Goal: Contribute content: Add original content to the website for others to see

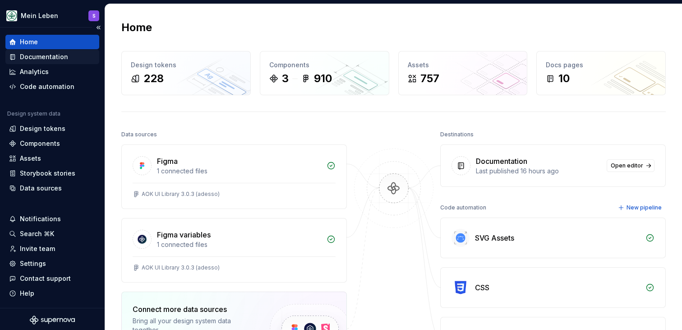
click at [46, 56] on div "Documentation" at bounding box center [44, 56] width 48 height 9
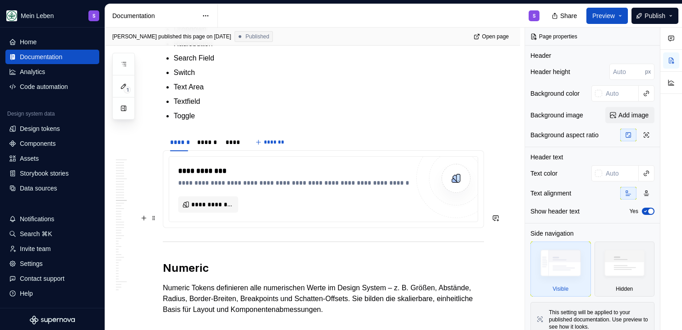
scroll to position [5448, 0]
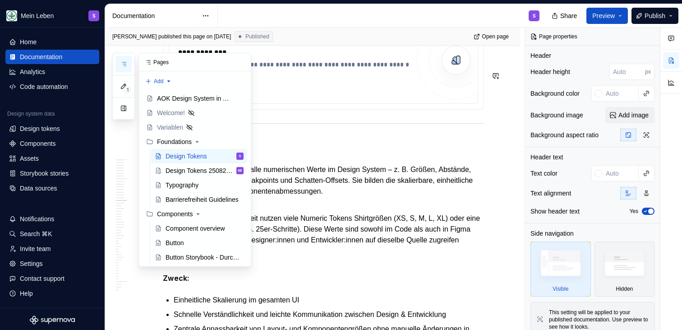
click at [124, 67] on icon "button" at bounding box center [123, 63] width 7 height 7
click at [188, 170] on div "Design Tokens 25082025" at bounding box center [191, 170] width 51 height 9
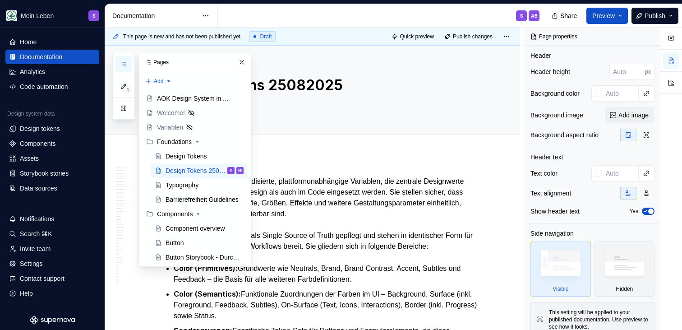
click at [343, 21] on div "S AB" at bounding box center [382, 15] width 329 height 23
click at [191, 154] on div "Design Tokens" at bounding box center [187, 156] width 42 height 9
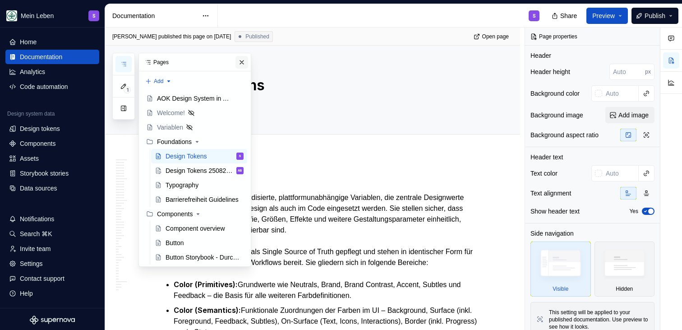
click at [241, 65] on button "button" at bounding box center [242, 62] width 13 height 13
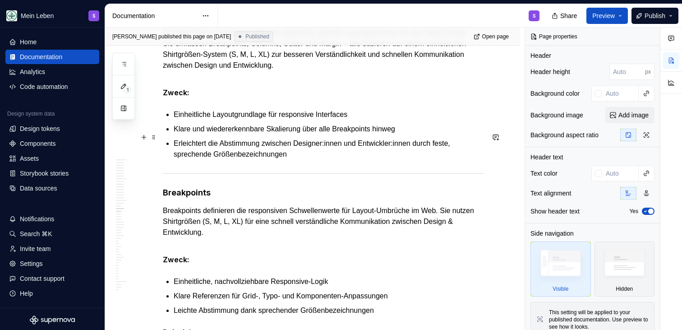
scroll to position [6533, 0]
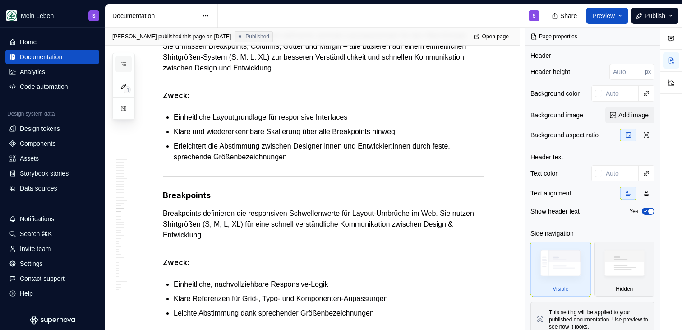
click at [124, 63] on icon "button" at bounding box center [123, 63] width 7 height 7
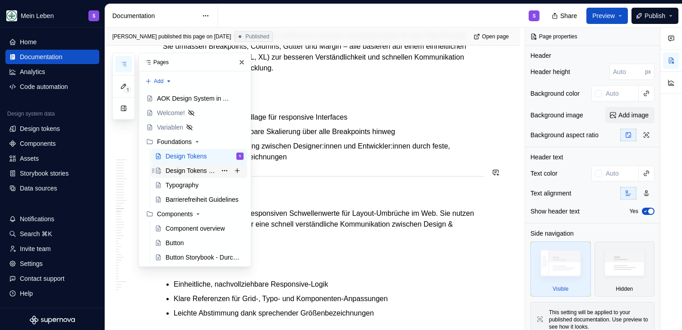
click at [192, 174] on div "Design Tokens 25082025" at bounding box center [191, 170] width 51 height 9
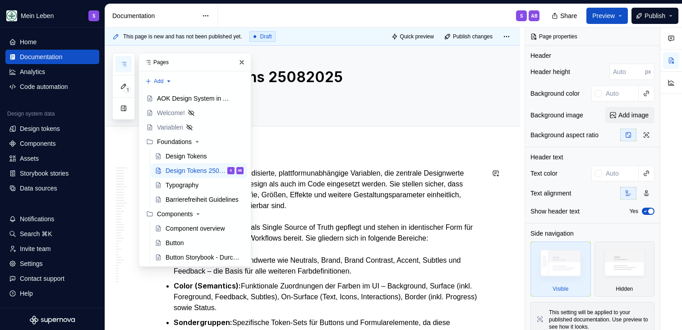
scroll to position [13, 0]
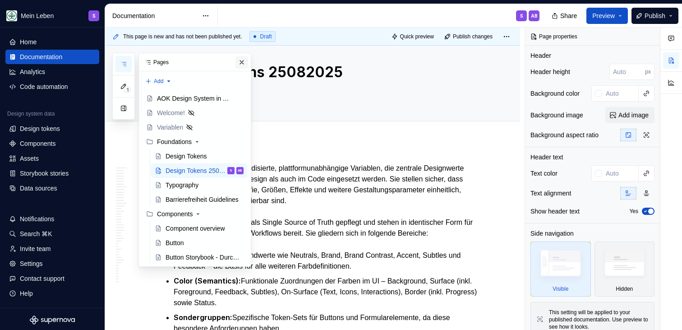
click at [241, 64] on button "button" at bounding box center [242, 62] width 13 height 13
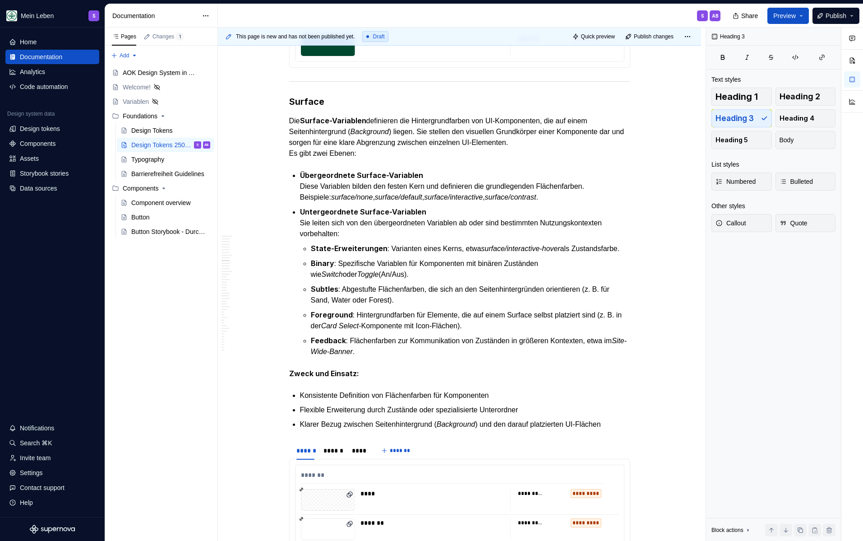
scroll to position [3177, 0]
click at [176, 130] on div "Design Tokens" at bounding box center [170, 130] width 79 height 13
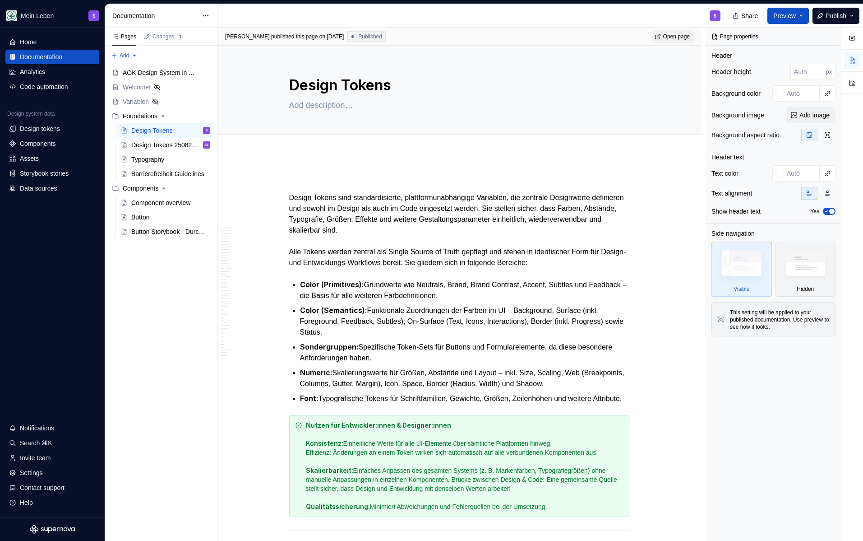
click at [674, 35] on span "Open page" at bounding box center [676, 36] width 27 height 7
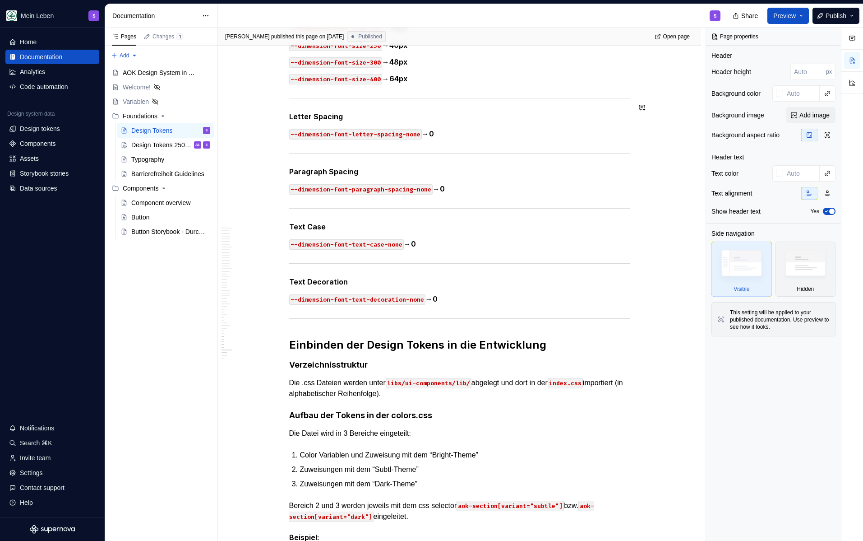
scroll to position [9886, 0]
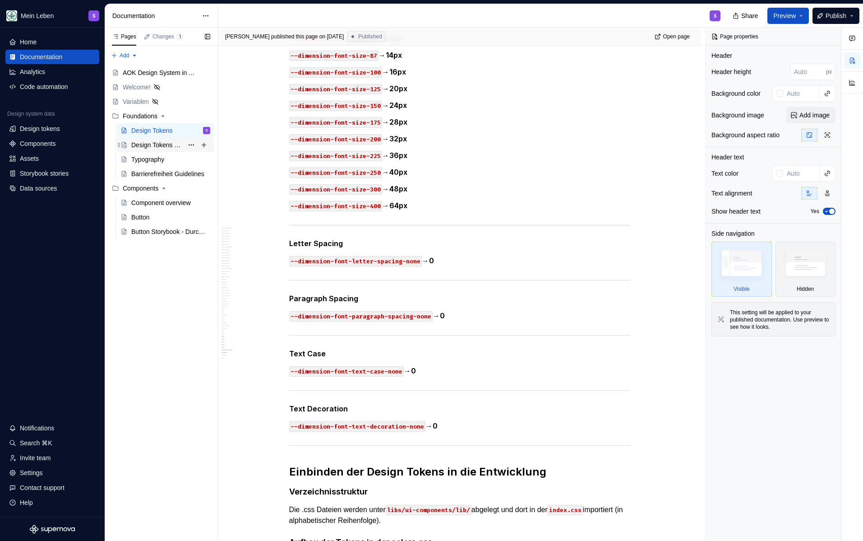
click at [149, 150] on div "Design Tokens 25082025 AB S" at bounding box center [170, 145] width 79 height 13
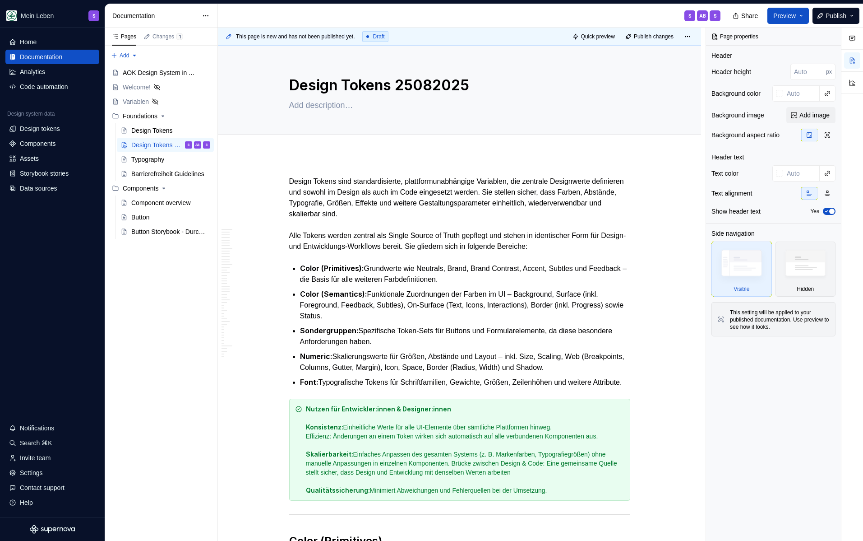
type textarea "*"
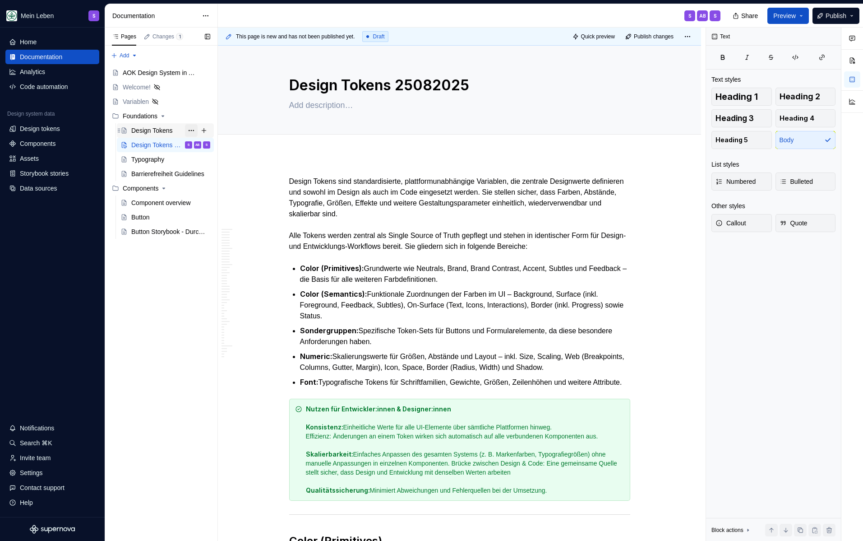
click at [194, 129] on button "Page tree" at bounding box center [191, 130] width 13 height 13
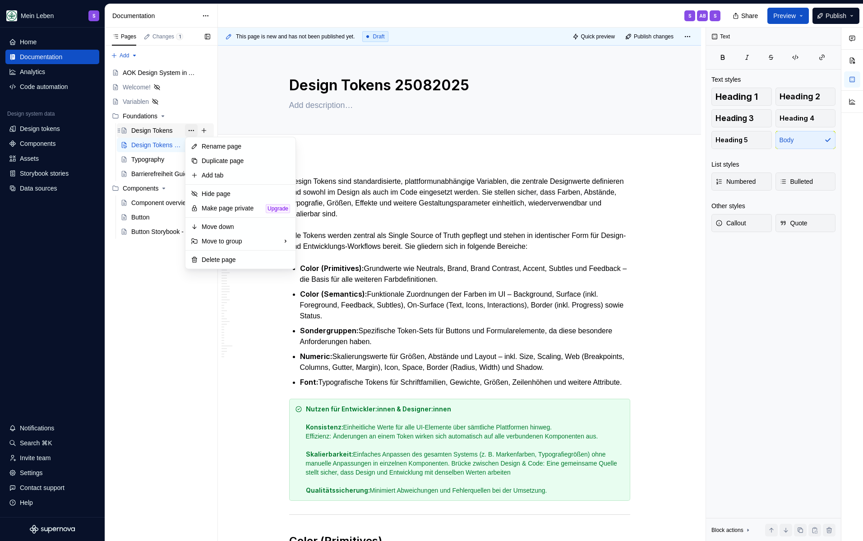
type textarea "*"
click at [221, 149] on div "Rename page" at bounding box center [246, 146] width 88 height 9
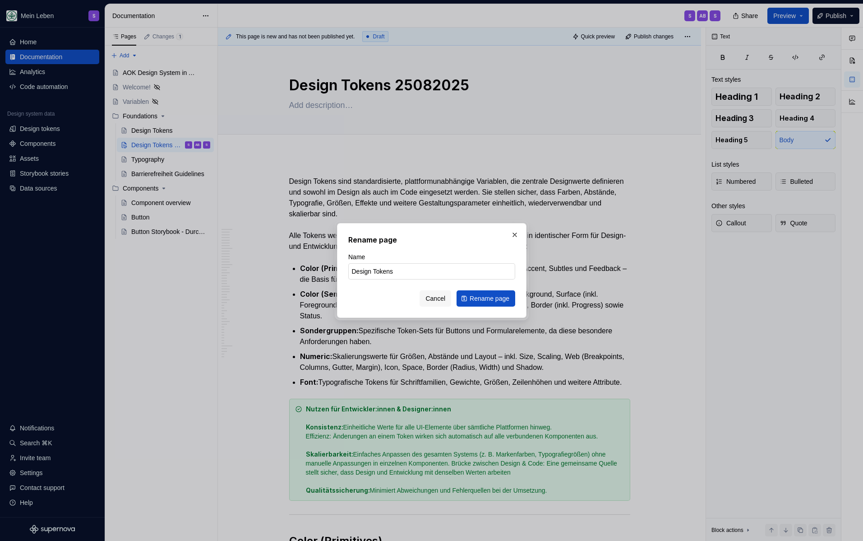
click at [409, 273] on input "Design Tokens" at bounding box center [431, 271] width 167 height 16
click at [383, 273] on input "Design Tokens" at bounding box center [431, 271] width 167 height 16
type input "DT Delete me"
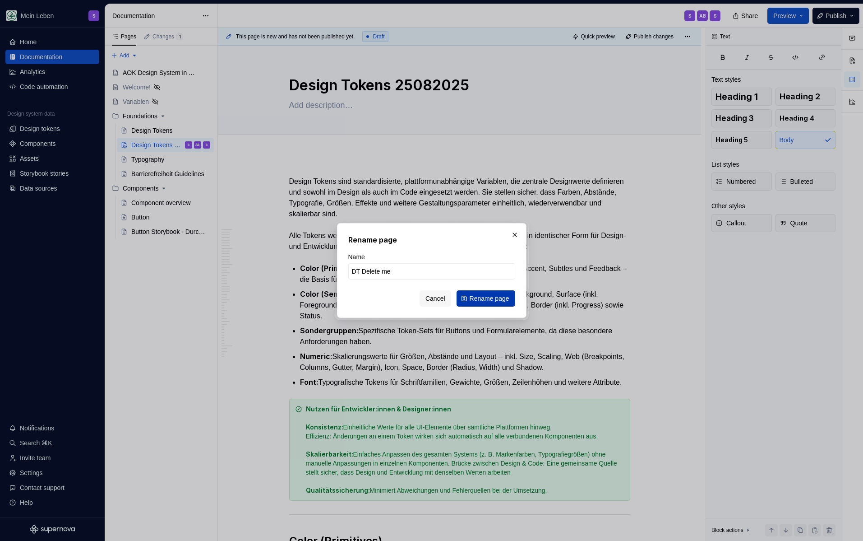
click at [495, 296] on span "Rename page" at bounding box center [490, 298] width 40 height 9
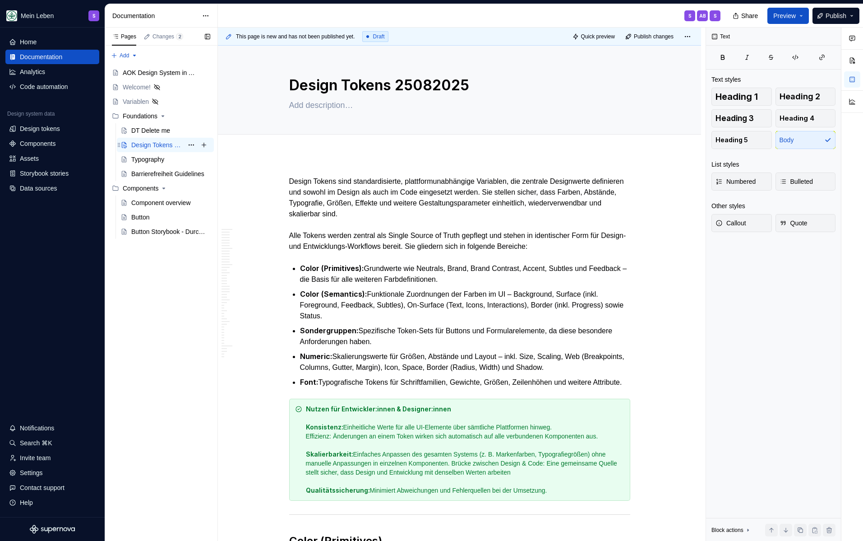
click at [164, 147] on div "Design Tokens 25082025" at bounding box center [157, 144] width 52 height 9
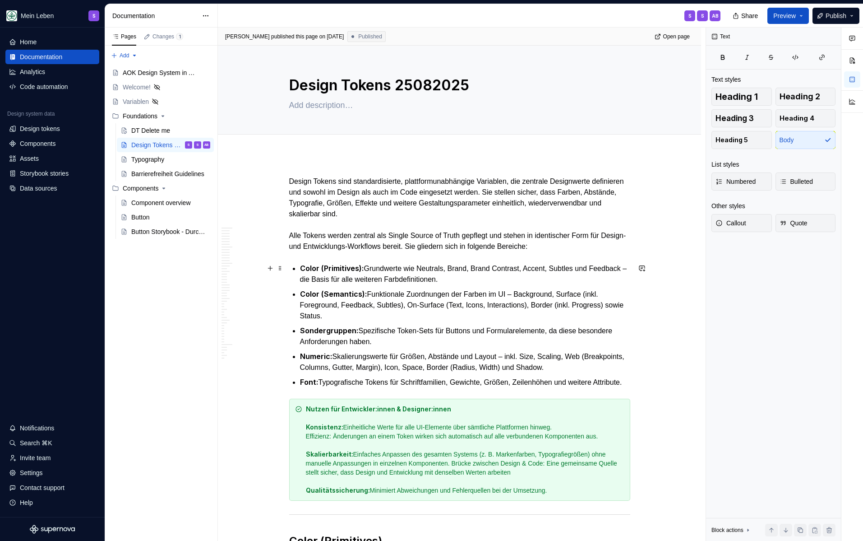
type textarea "*"
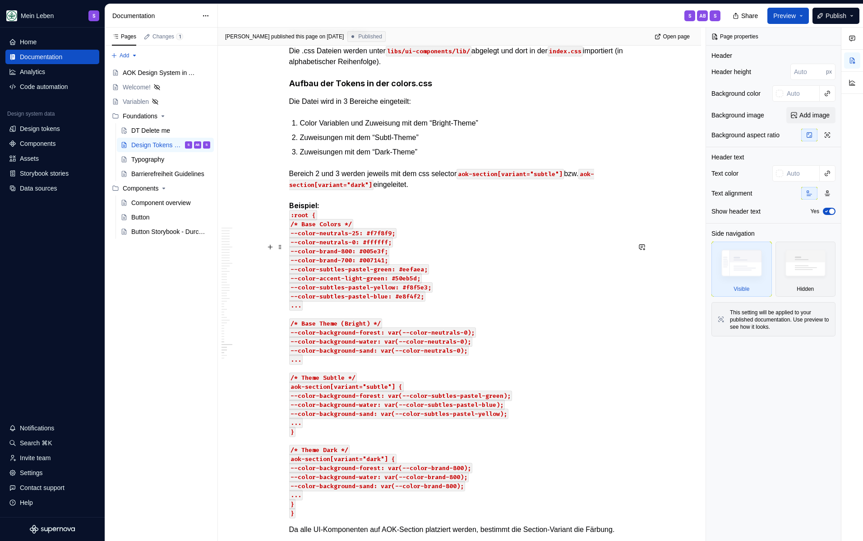
scroll to position [11647, 0]
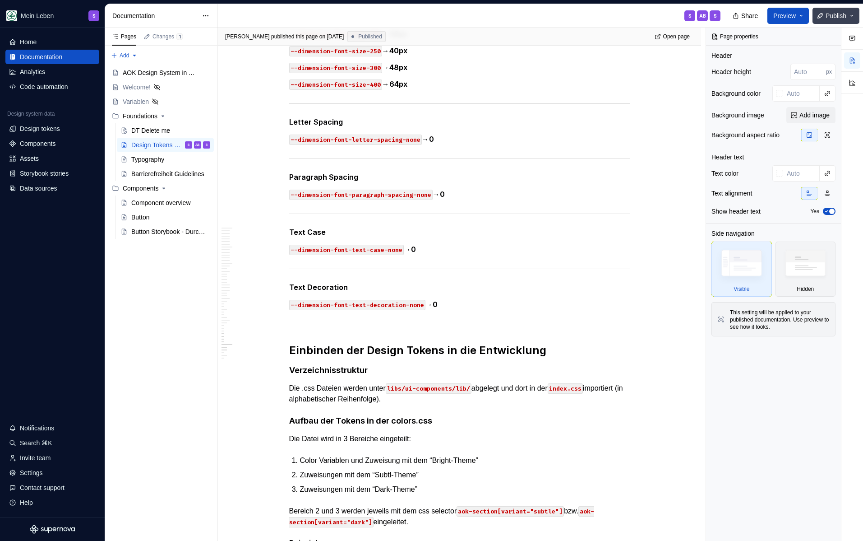
click at [840, 18] on span "Publish" at bounding box center [836, 15] width 21 height 9
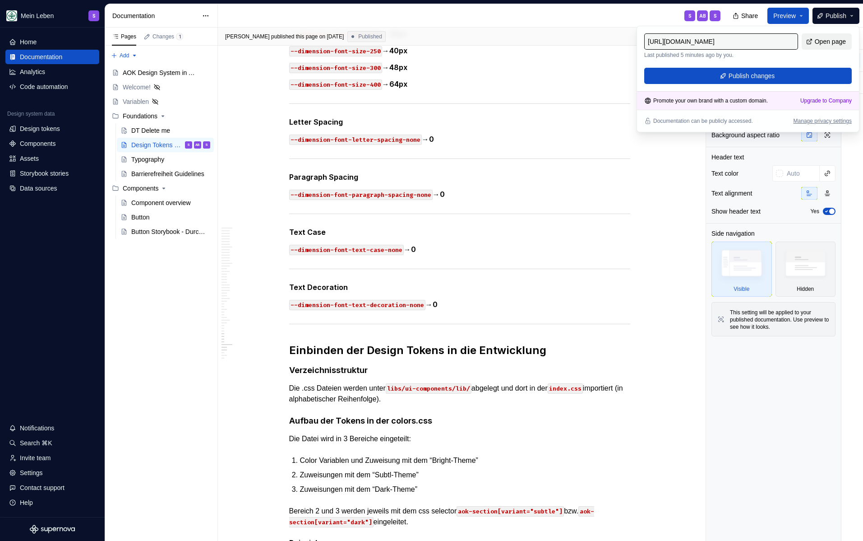
click at [824, 42] on span "Open page" at bounding box center [830, 41] width 31 height 9
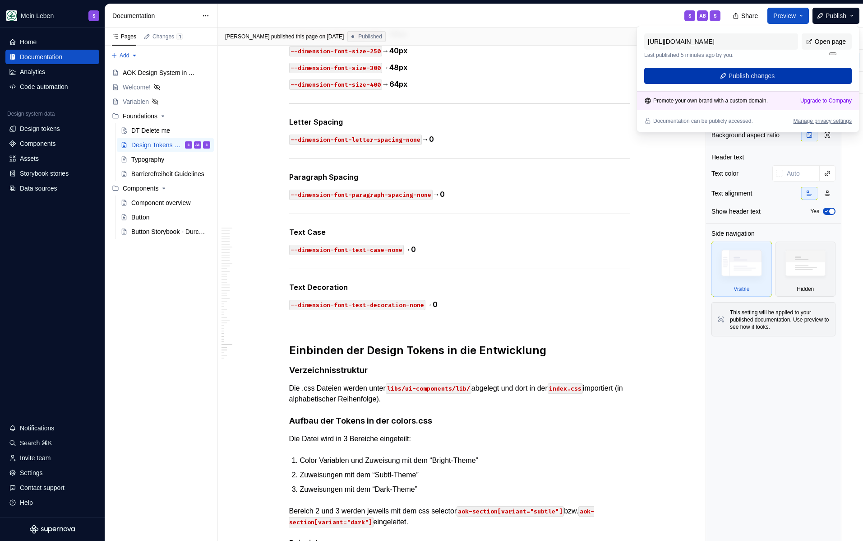
click at [713, 79] on button "Publish changes" at bounding box center [748, 76] width 208 height 16
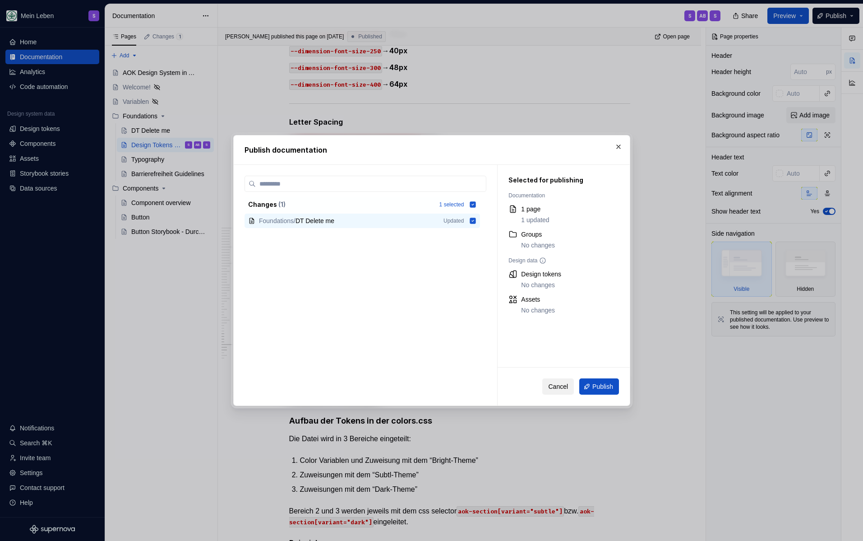
click at [553, 386] on span "Cancel" at bounding box center [558, 386] width 20 height 9
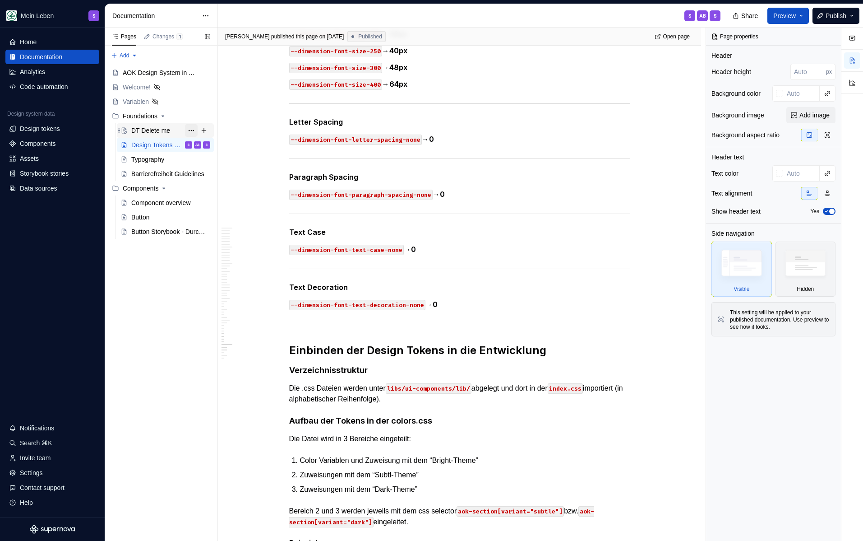
click at [189, 129] on button "Page tree" at bounding box center [191, 130] width 13 height 13
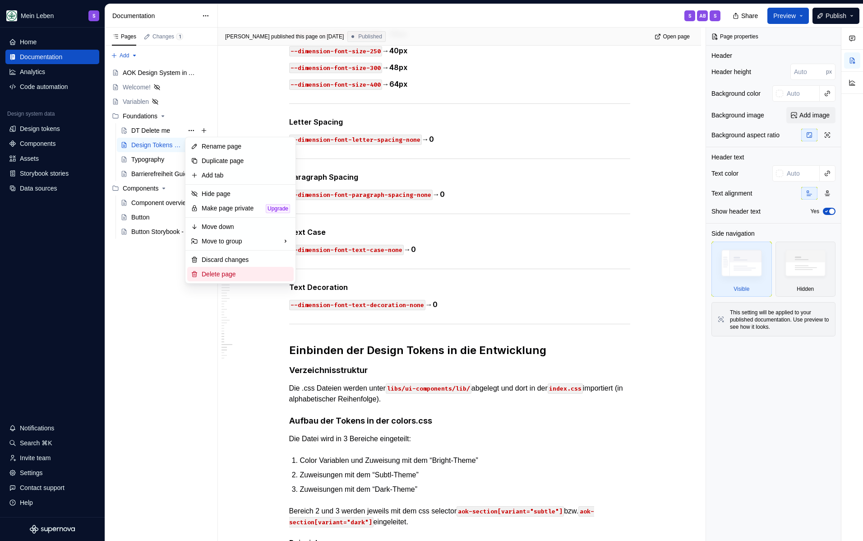
click at [225, 273] on div "Delete page" at bounding box center [246, 273] width 88 height 9
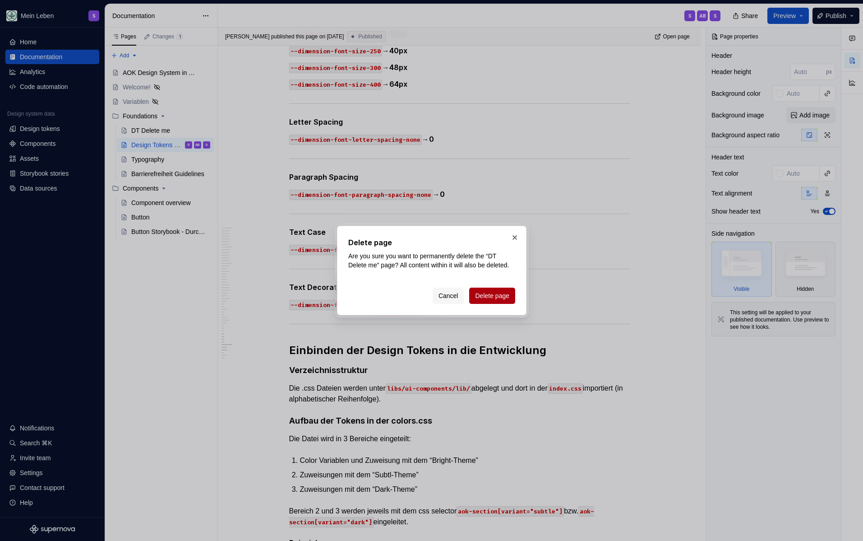
click at [496, 304] on button "Delete page" at bounding box center [492, 295] width 46 height 16
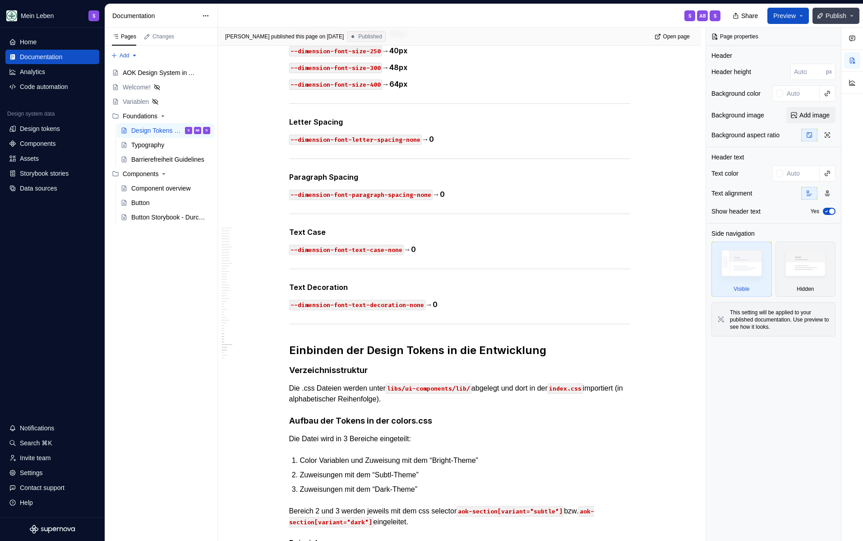
click at [840, 16] on span "Publish" at bounding box center [836, 15] width 21 height 9
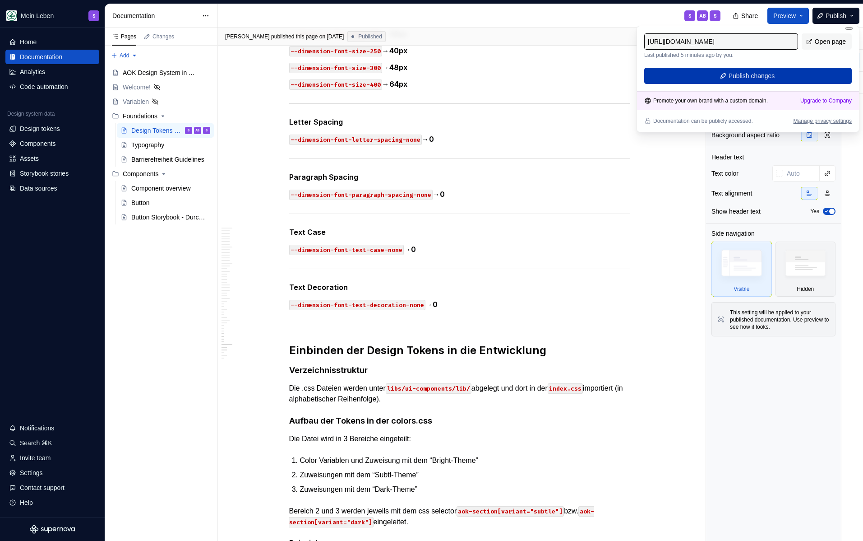
click at [766, 75] on span "Publish changes" at bounding box center [752, 75] width 46 height 9
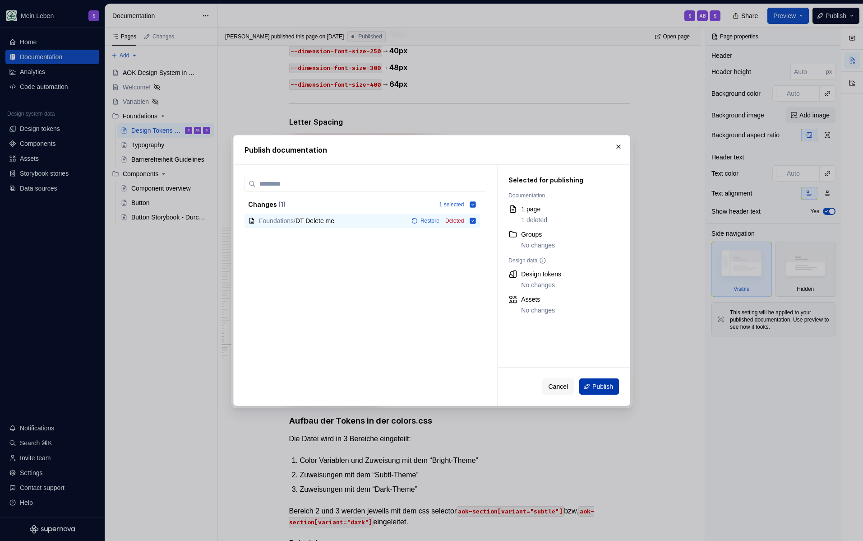
click at [606, 392] on button "Publish" at bounding box center [599, 386] width 40 height 16
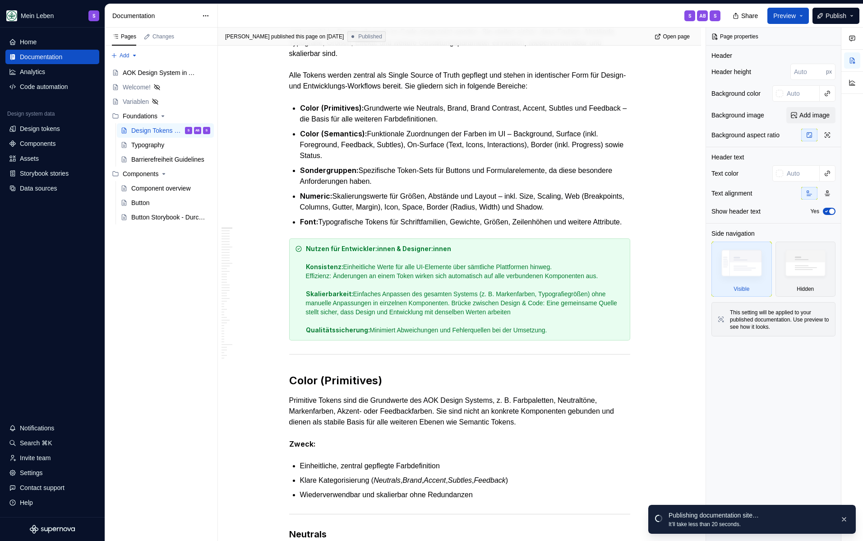
scroll to position [0, 0]
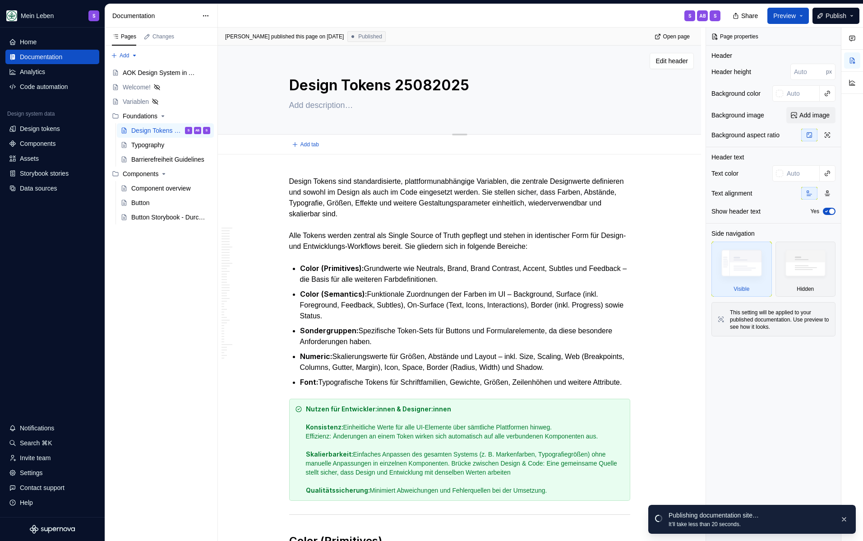
drag, startPoint x: 395, startPoint y: 78, endPoint x: 487, endPoint y: 79, distance: 91.6
click at [487, 79] on textarea "Design Tokens 25082025" at bounding box center [457, 85] width 341 height 22
drag, startPoint x: 484, startPoint y: 81, endPoint x: 396, endPoint y: 82, distance: 88.0
click at [396, 82] on textarea "Design Tokens 25082025" at bounding box center [457, 85] width 341 height 22
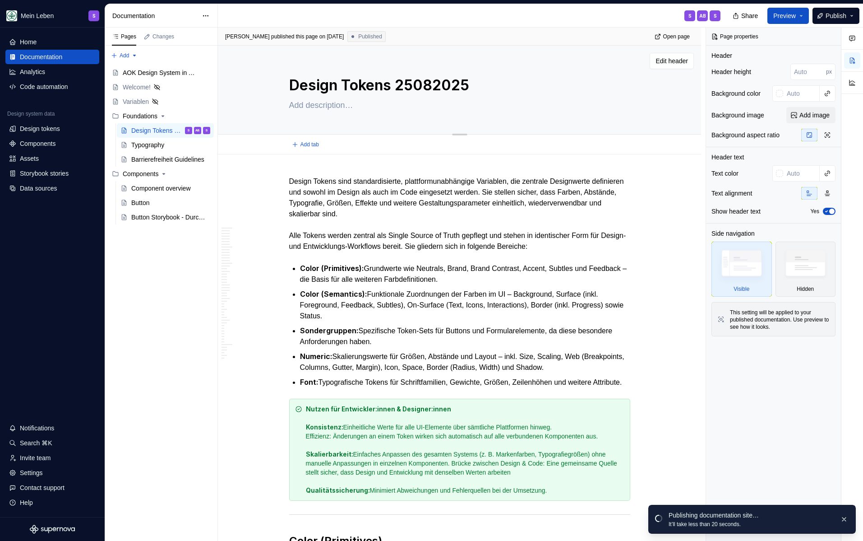
type textarea "*"
type textarea "Design Tokens"
type textarea "*"
type textarea "Design Tokens"
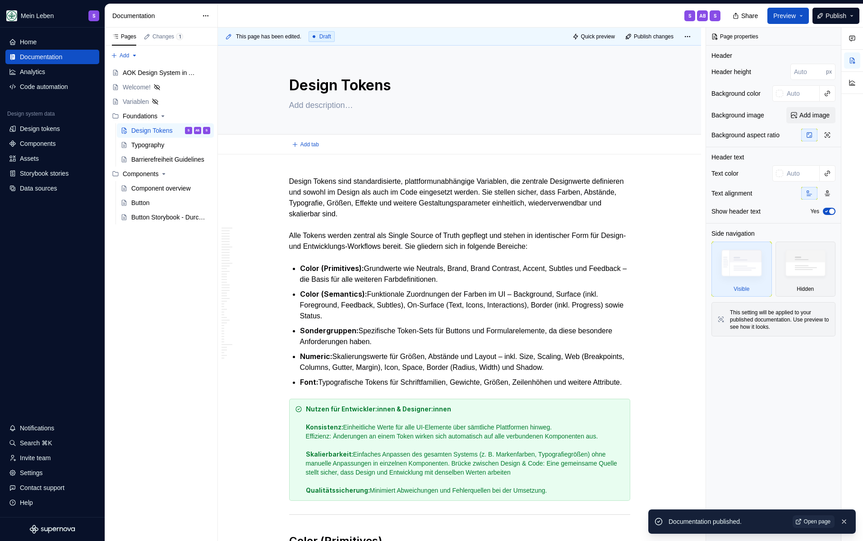
type textarea "*"
type textarea "Design Tokens"
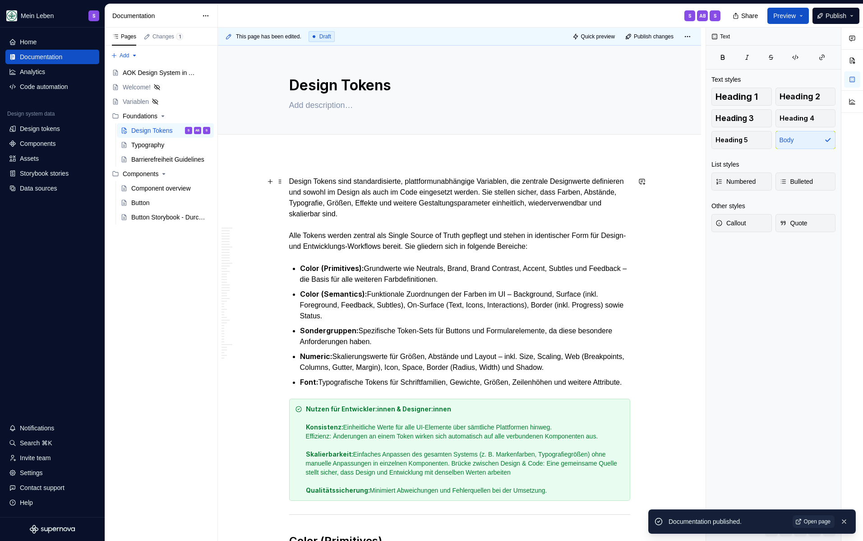
click at [451, 208] on p "Design Tokens sind standardisierte, plattformunabhängige Variablen, die zentral…" at bounding box center [459, 214] width 341 height 76
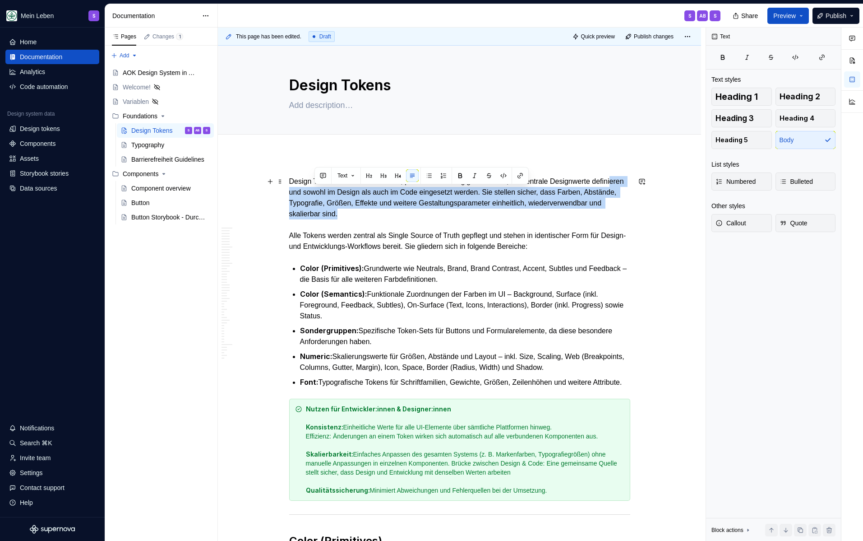
drag, startPoint x: 437, startPoint y: 213, endPoint x: 312, endPoint y: 189, distance: 127.3
click at [312, 189] on p "Design Tokens sind standardisierte, plattformunabhängige Variablen, die zentral…" at bounding box center [459, 214] width 341 height 76
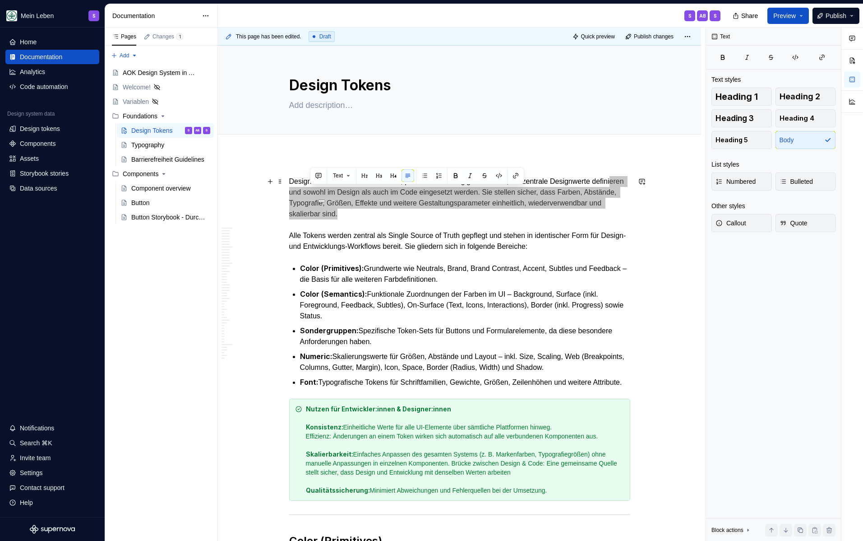
click at [325, 202] on button at bounding box center [321, 200] width 7 height 3
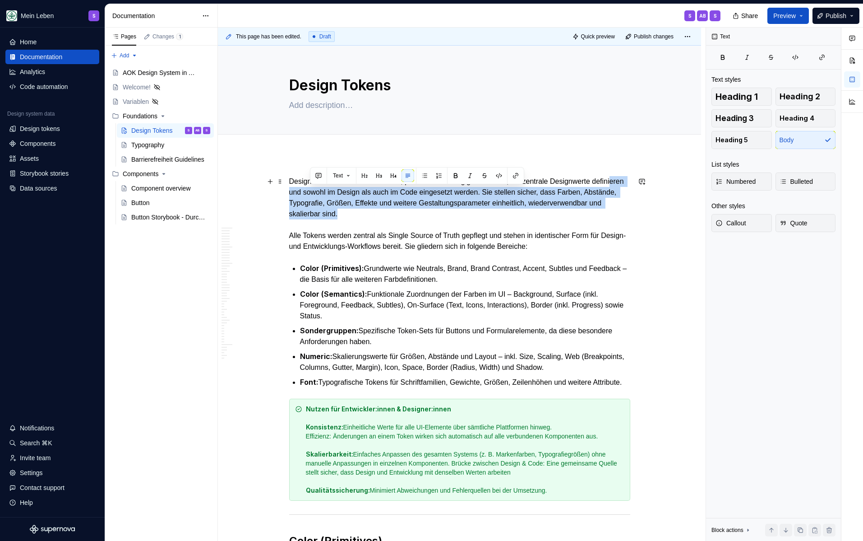
click at [384, 204] on p "Design Tokens sind standardisierte, plattformunabhängige Variablen, die zentral…" at bounding box center [459, 214] width 341 height 76
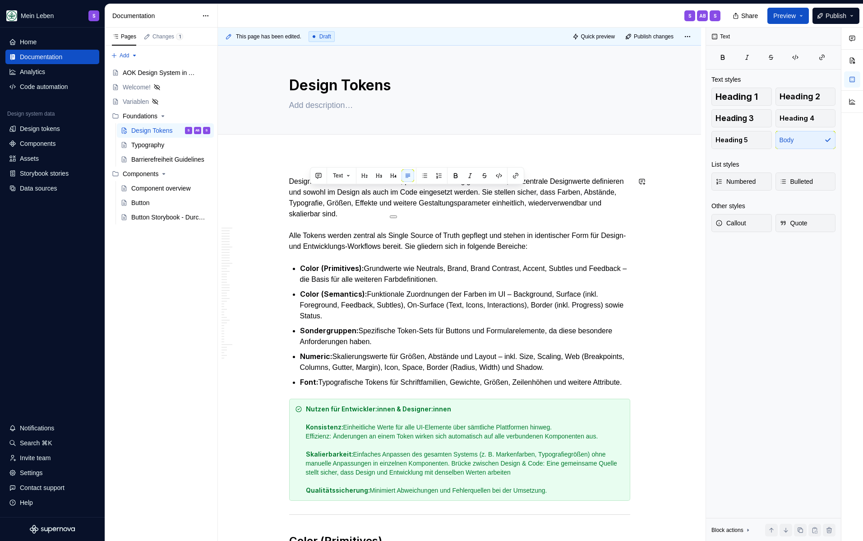
click at [430, 222] on p "Design Tokens sind standardisierte, plattformunabhängige Variablen, die zentral…" at bounding box center [459, 214] width 341 height 76
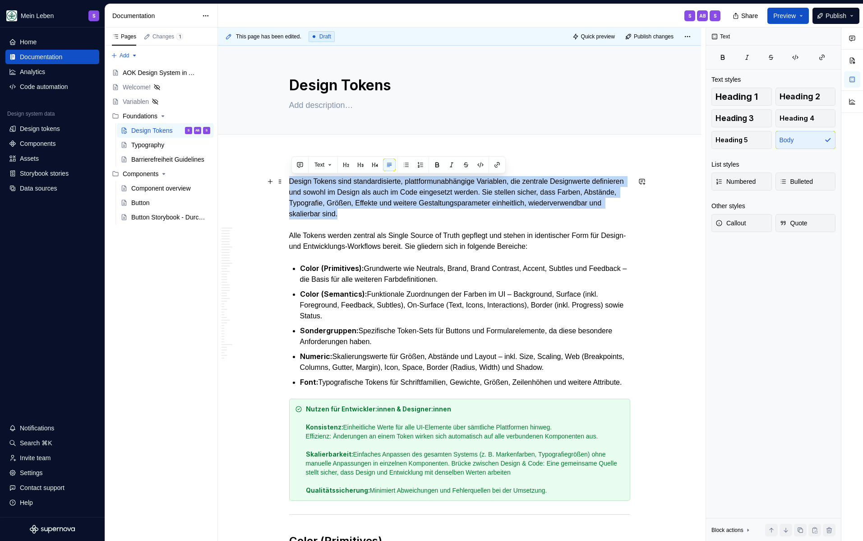
drag, startPoint x: 428, startPoint y: 213, endPoint x: 287, endPoint y: 181, distance: 145.3
copy p "Design Tokens sind standardisierte, plattformunabhängige Variablen, die zentral…"
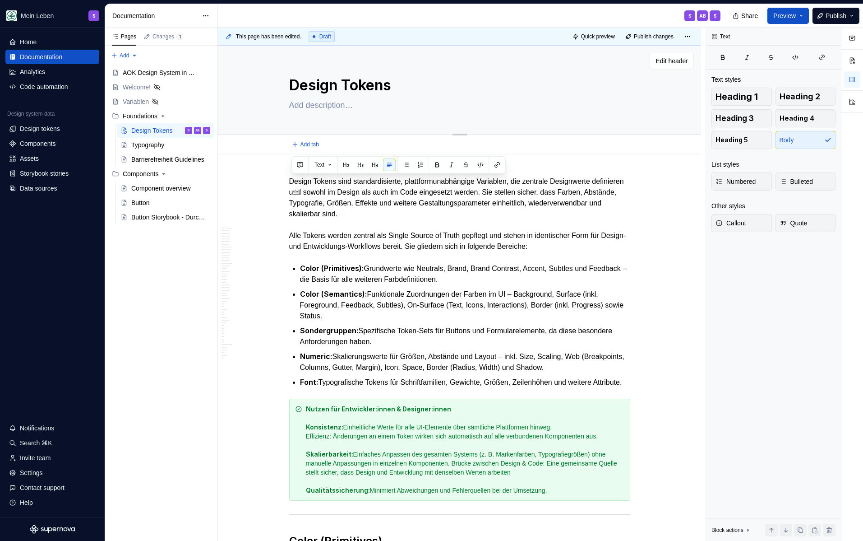
click at [307, 103] on textarea at bounding box center [457, 105] width 341 height 14
paste textarea "Design Tokens sind standardisierte, plattformunabhängige Variablen, die zentral…"
type textarea "*"
type textarea "Design Tokens sind standardisierte, plattformunabhängige Variablen, die zentral…"
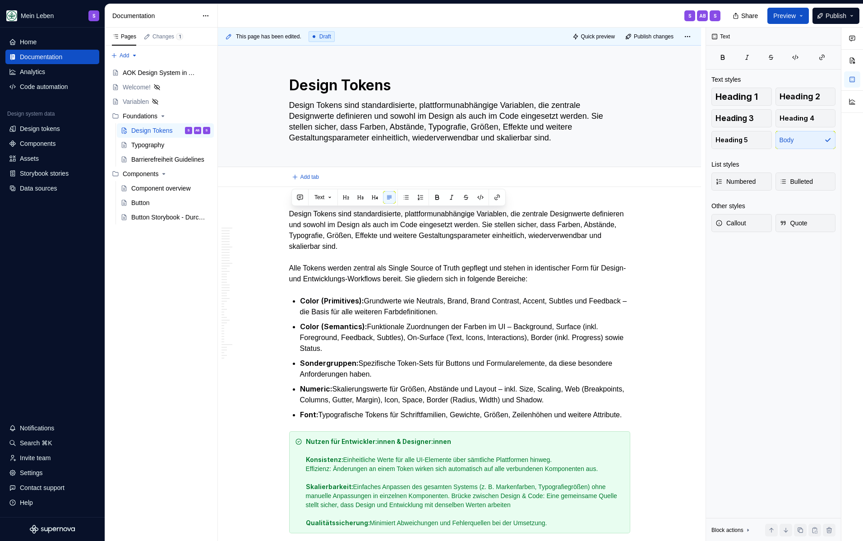
type textarea "*"
type textarea "Design Tokens sind standardisierte, plattformunabhängige Variablen, die zentral…"
click at [337, 227] on p "Design Tokens sind standardisierte, plattformunabhängige Variablen, die zentral…" at bounding box center [459, 246] width 341 height 76
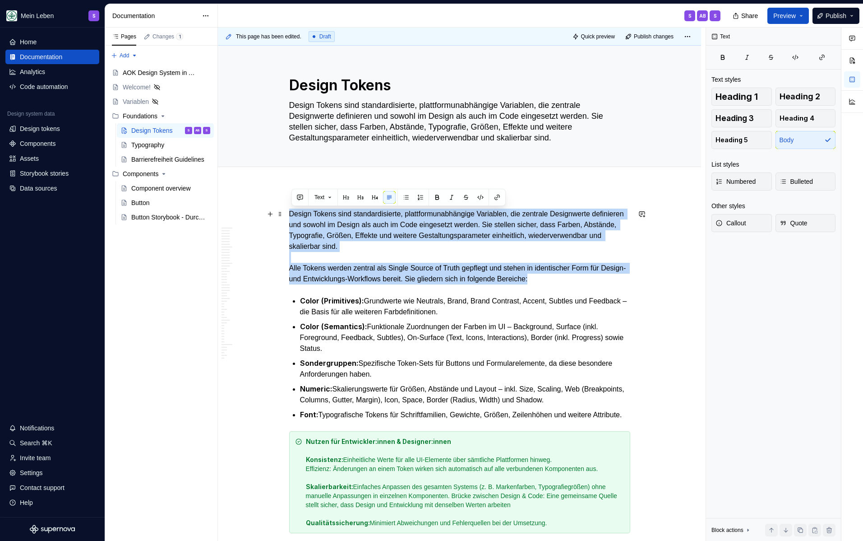
click at [337, 227] on p "Design Tokens sind standardisierte, plattformunabhängige Variablen, die zentral…" at bounding box center [459, 246] width 341 height 76
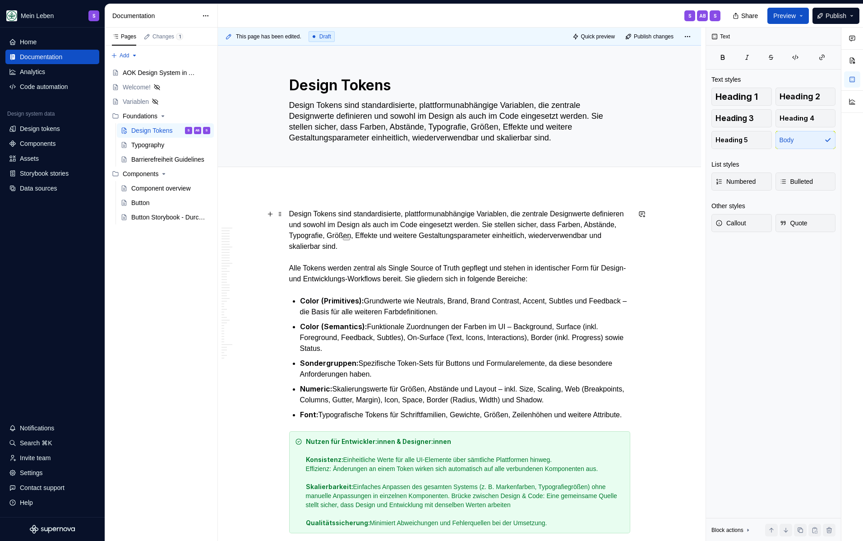
click at [429, 246] on p "Design Tokens sind standardisierte, plattformunabhängige Variablen, die zentral…" at bounding box center [459, 246] width 341 height 76
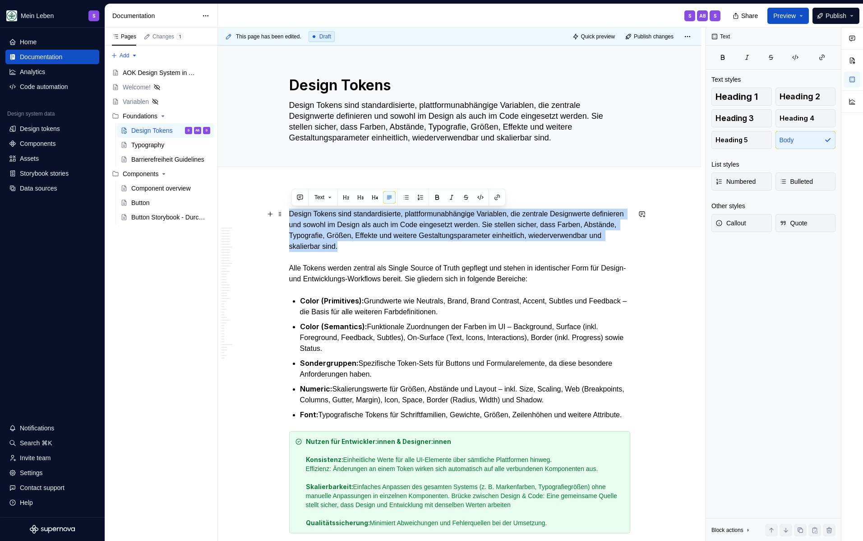
drag, startPoint x: 440, startPoint y: 248, endPoint x: 290, endPoint y: 216, distance: 152.7
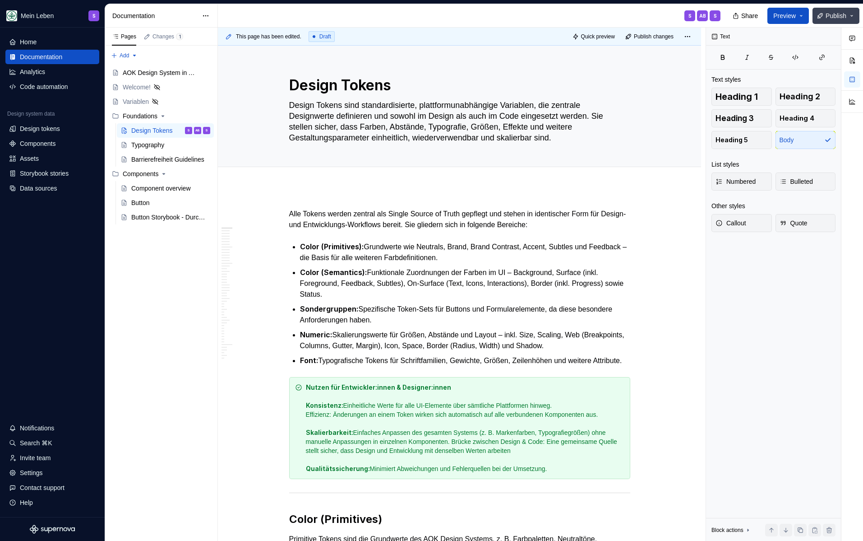
click at [833, 17] on span "Publish" at bounding box center [836, 15] width 21 height 9
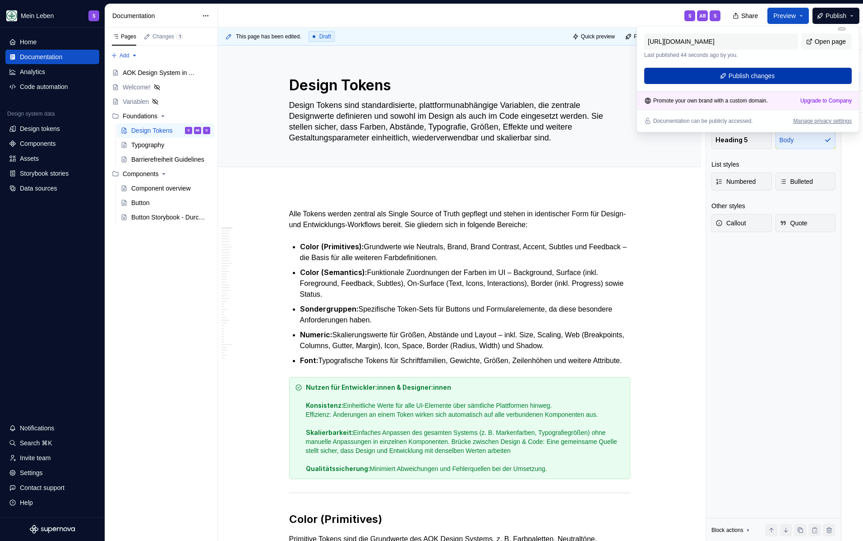
click at [745, 77] on span "Publish changes" at bounding box center [752, 75] width 46 height 9
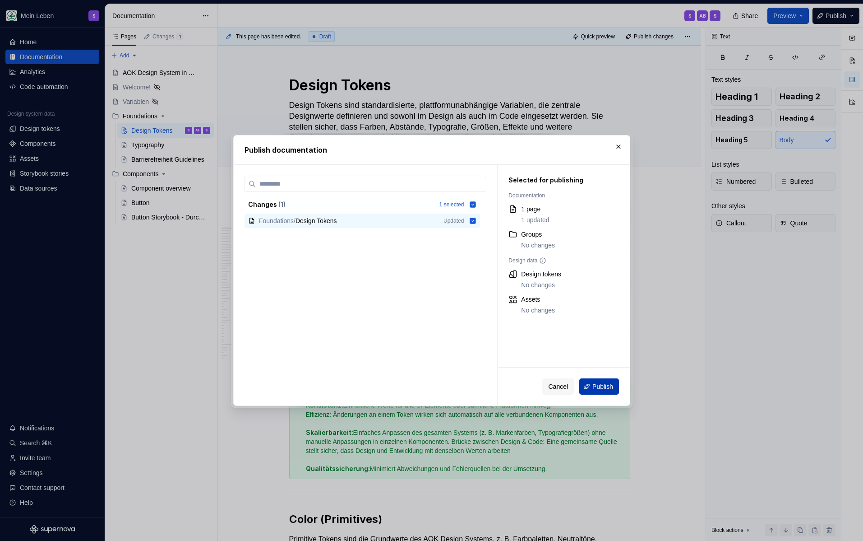
click at [606, 387] on span "Publish" at bounding box center [602, 386] width 21 height 9
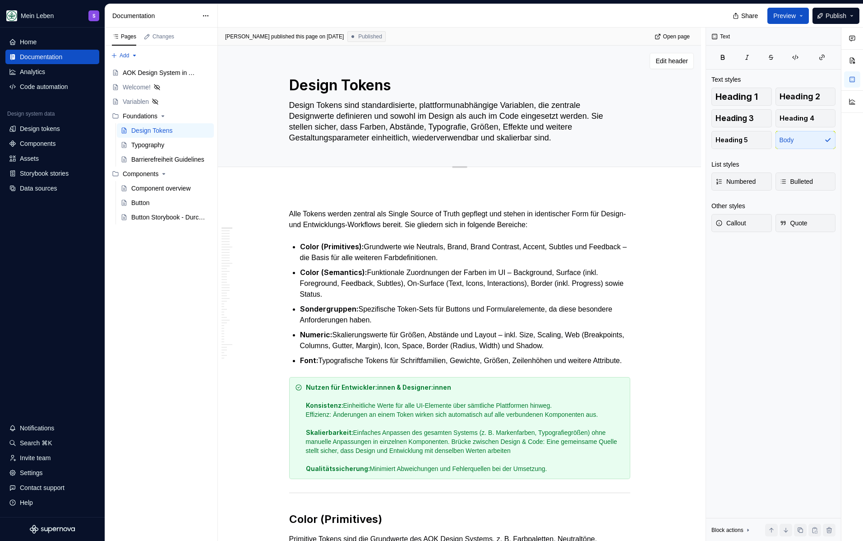
type textarea "*"
